Goal: Register for event/course

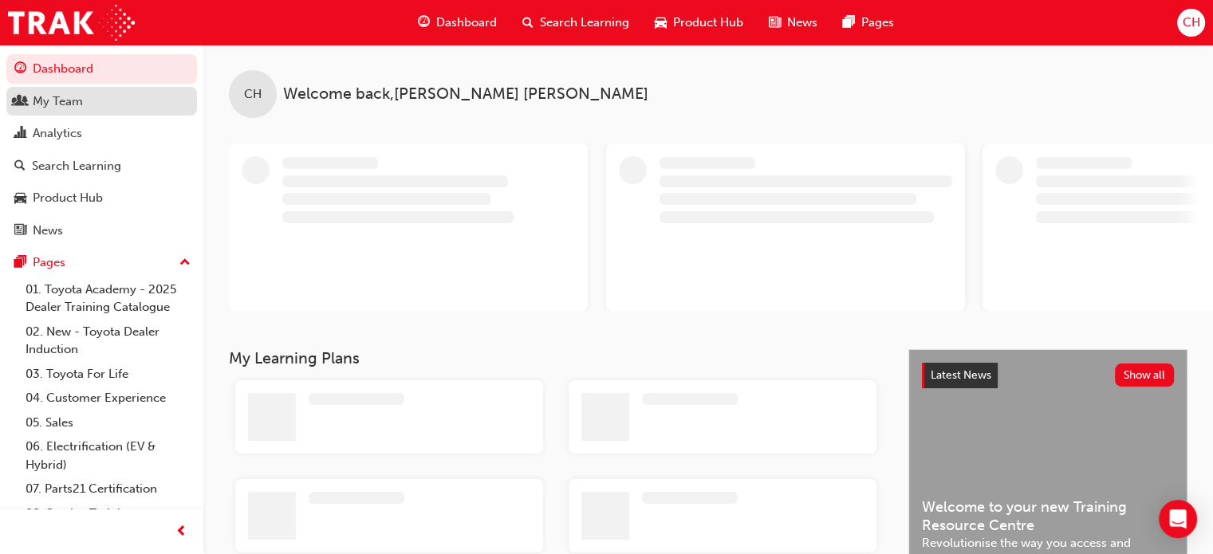
click at [67, 103] on div "My Team" at bounding box center [58, 101] width 50 height 18
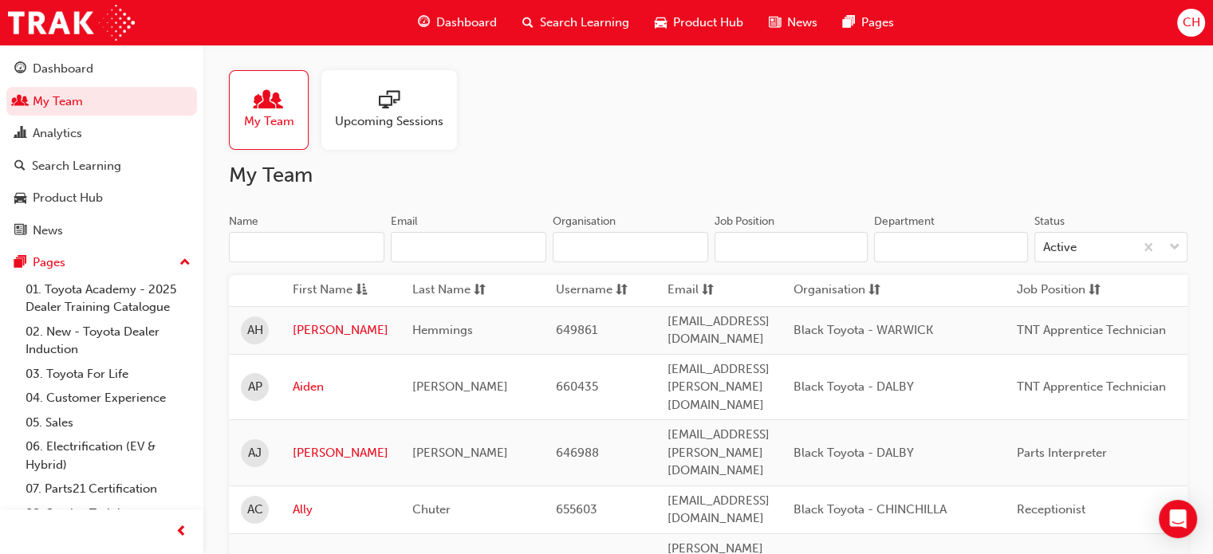
click at [290, 243] on input "Name" at bounding box center [306, 247] width 155 height 30
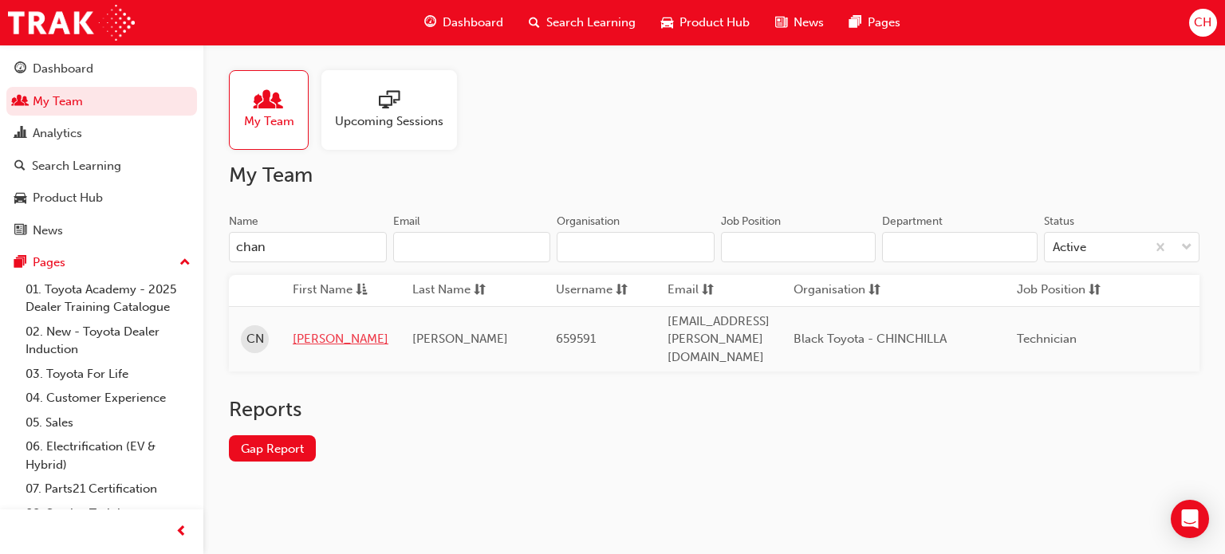
type input "chan"
click at [313, 330] on link "[PERSON_NAME]" at bounding box center [341, 339] width 96 height 18
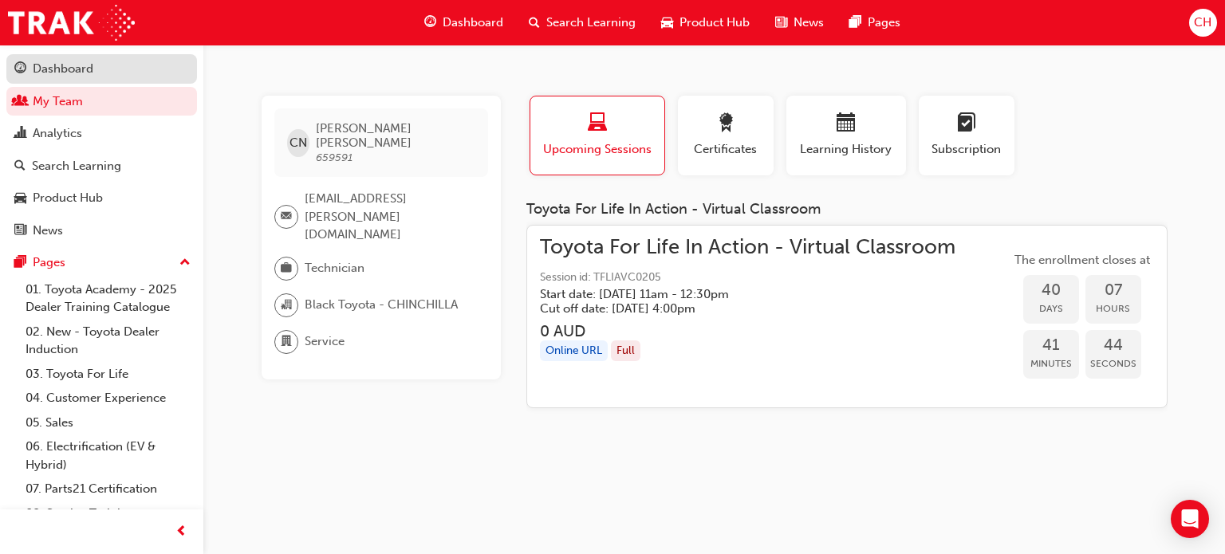
click at [63, 83] on link "Dashboard" at bounding box center [101, 69] width 191 height 30
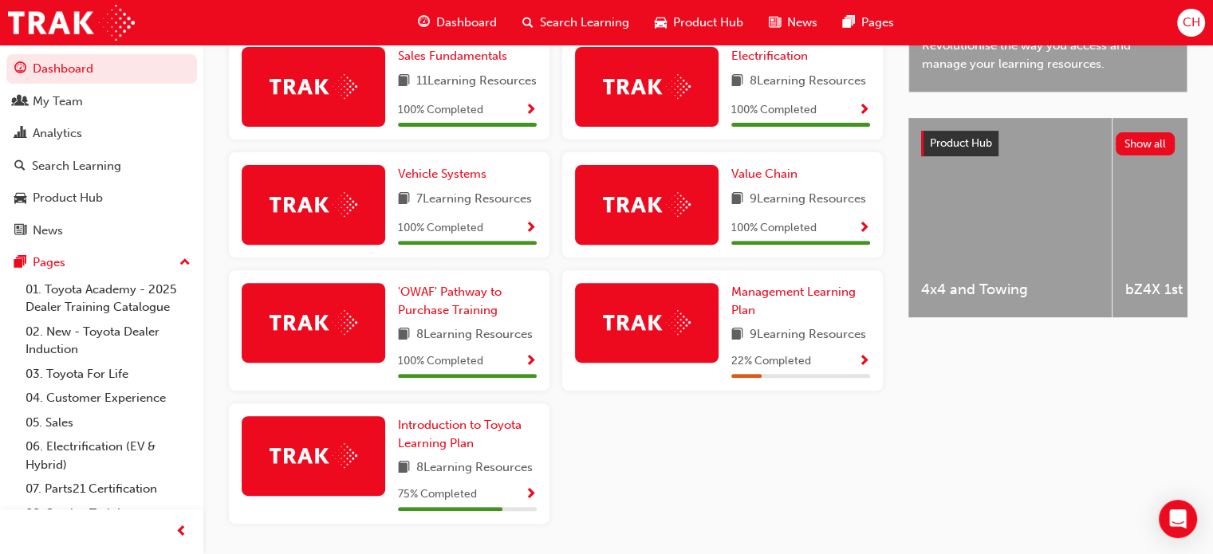
scroll to position [558, 0]
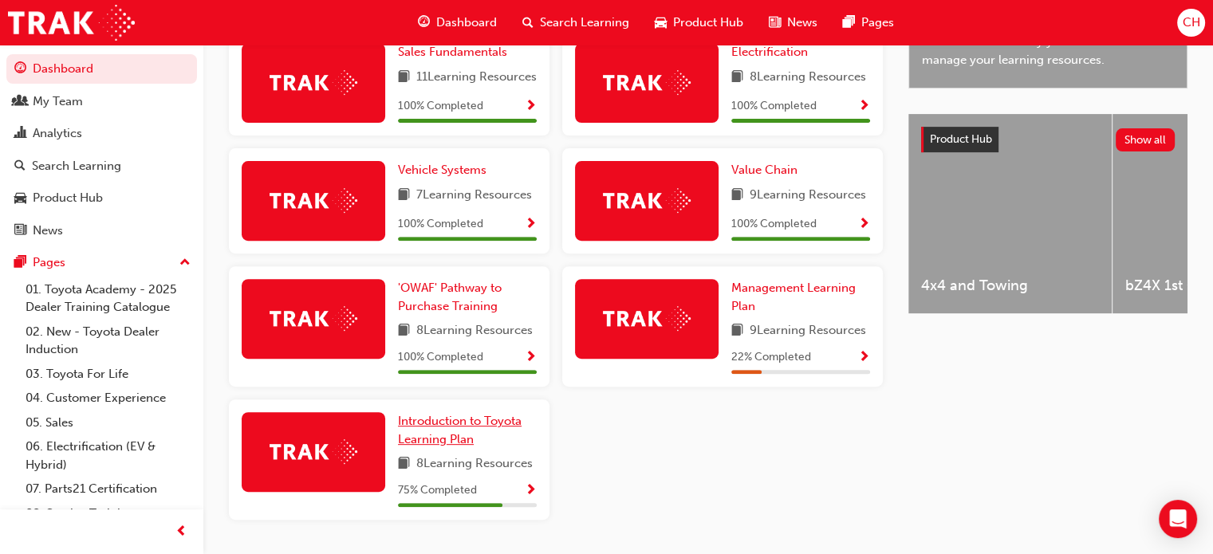
click at [424, 443] on span "Introduction to Toyota Learning Plan" at bounding box center [460, 430] width 124 height 33
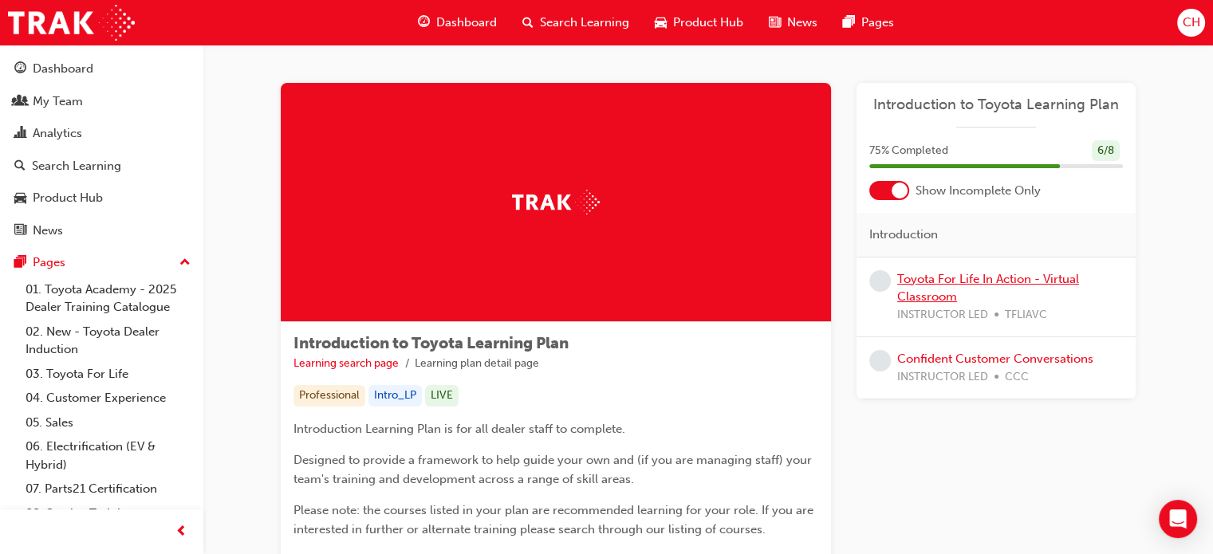
click at [976, 277] on link "Toyota For Life In Action - Virtual Classroom" at bounding box center [988, 288] width 182 height 33
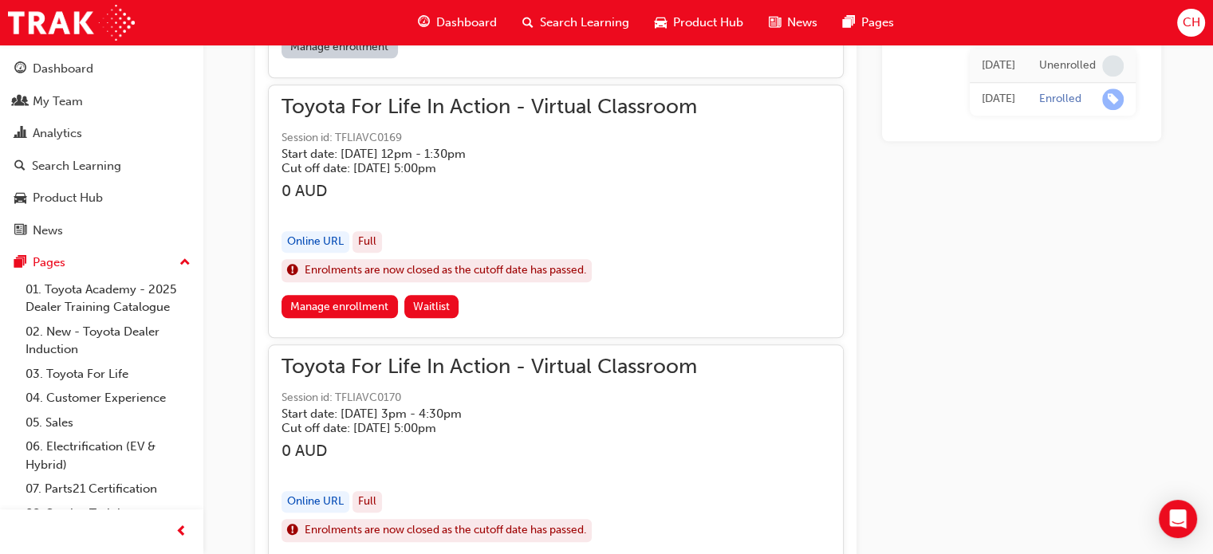
scroll to position [1554, 0]
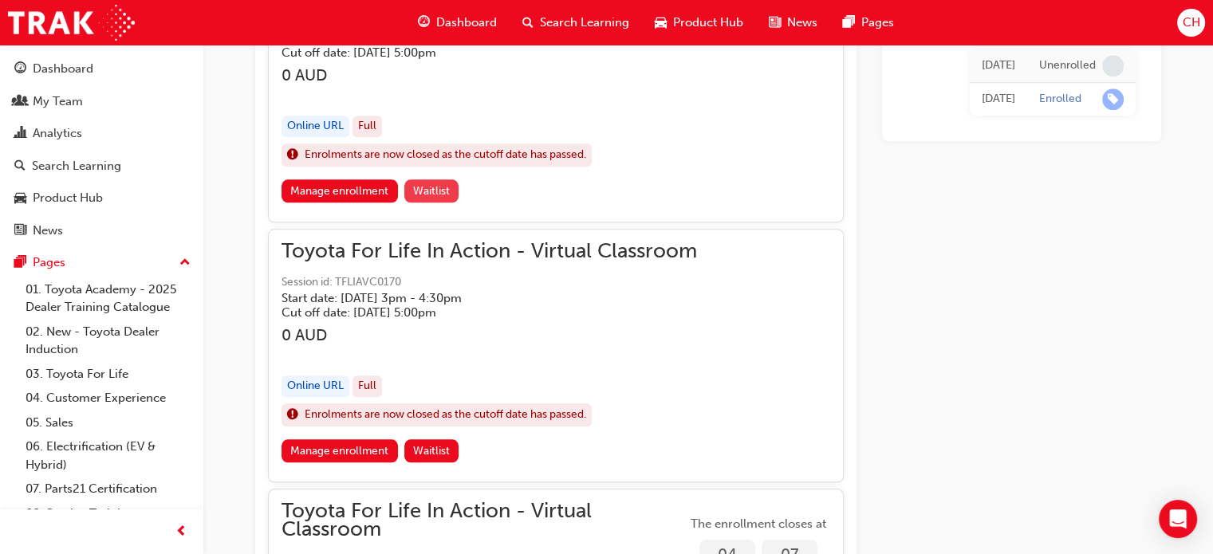
click at [436, 191] on span "Waitlist" at bounding box center [431, 191] width 37 height 14
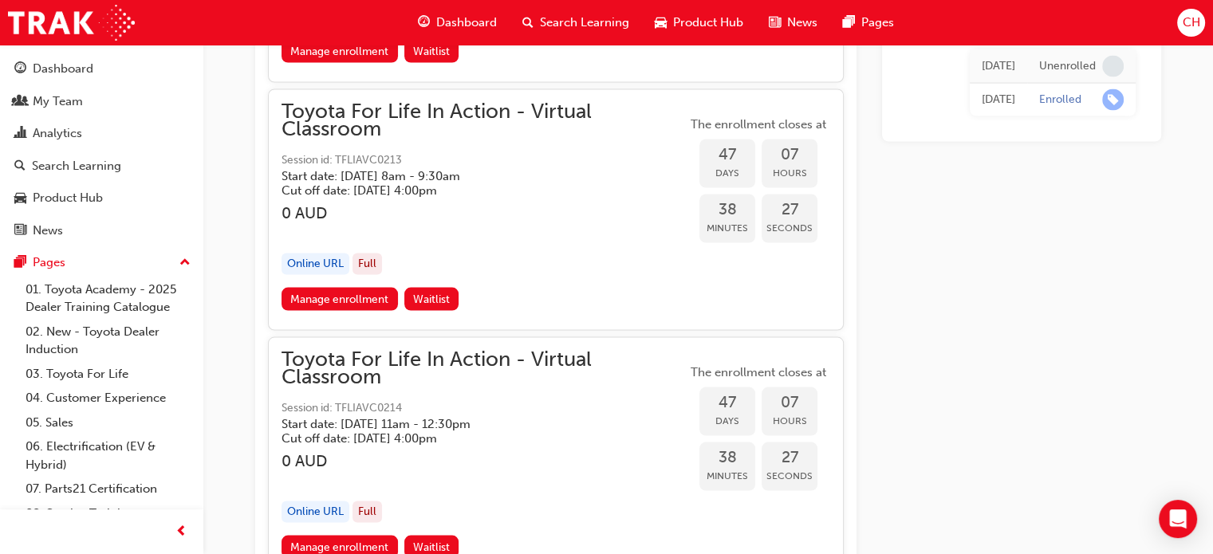
scroll to position [15269, 0]
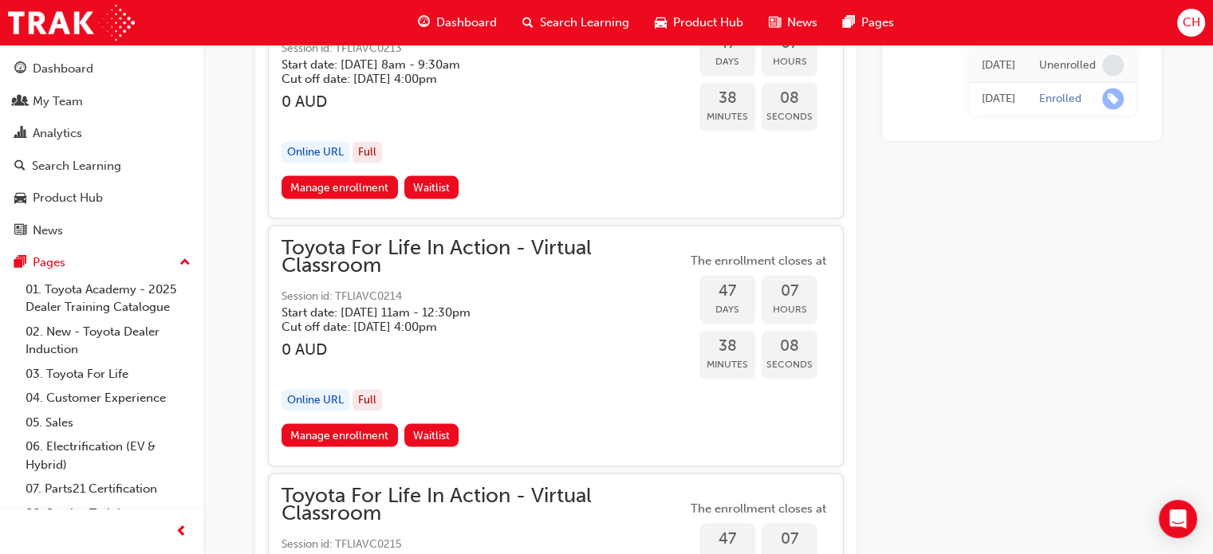
click at [1192, 30] on span "CH" at bounding box center [1191, 23] width 18 height 18
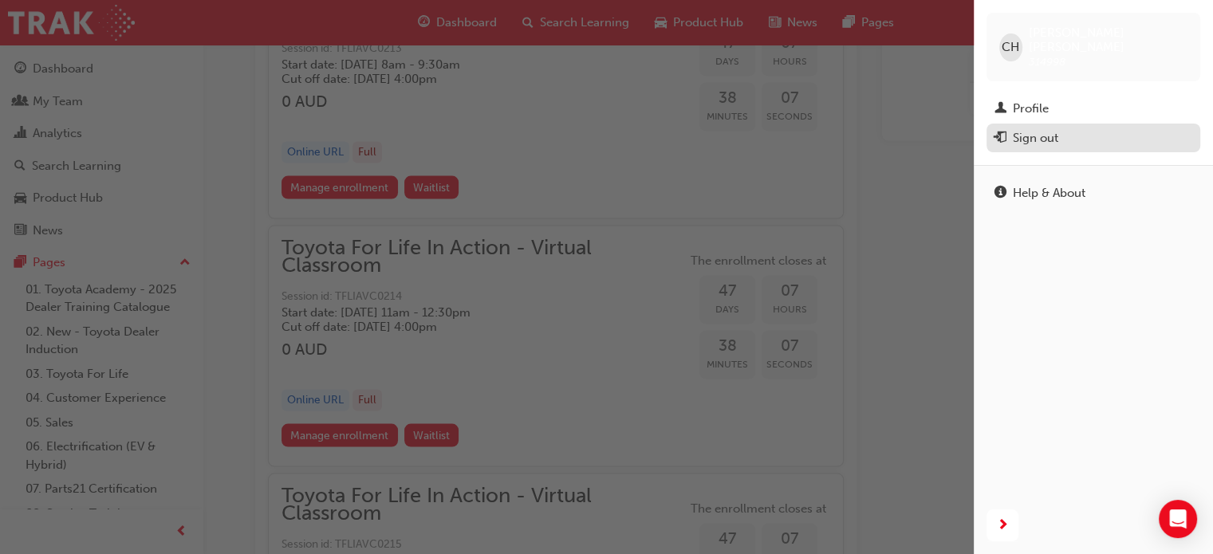
click at [1025, 129] on div "Sign out" at bounding box center [1035, 138] width 45 height 18
